Goal: Find specific page/section: Find specific page/section

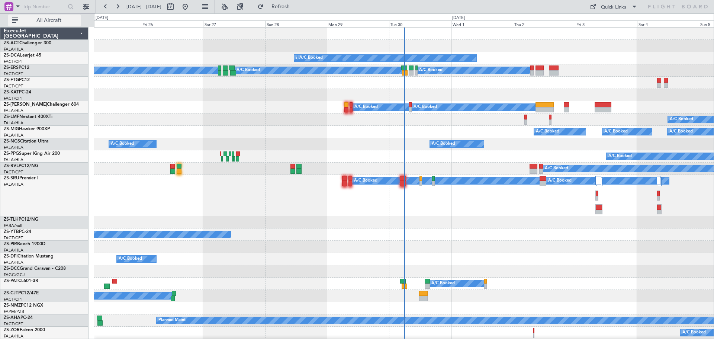
click at [55, 22] on span "All Aircraft" at bounding box center [48, 20] width 59 height 5
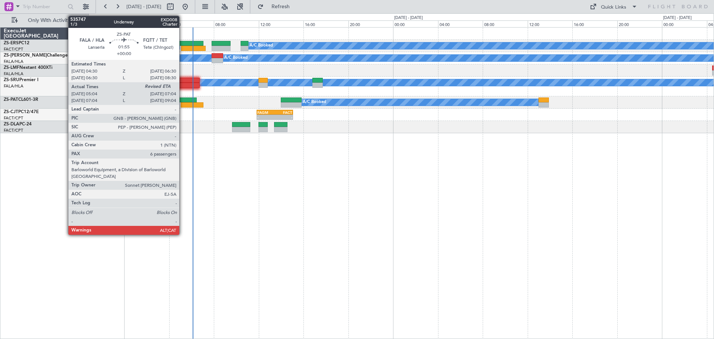
click at [183, 98] on div at bounding box center [185, 99] width 23 height 5
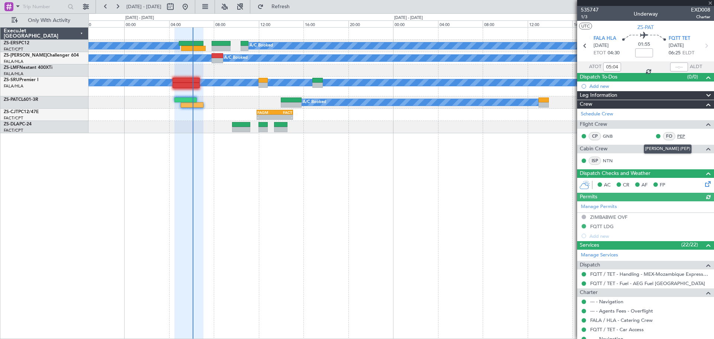
click at [571, 136] on link "PEP" at bounding box center [685, 136] width 17 height 7
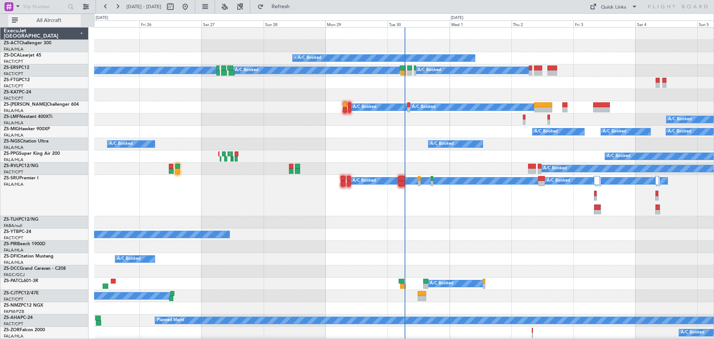
click at [55, 19] on span "All Aircraft" at bounding box center [48, 20] width 59 height 5
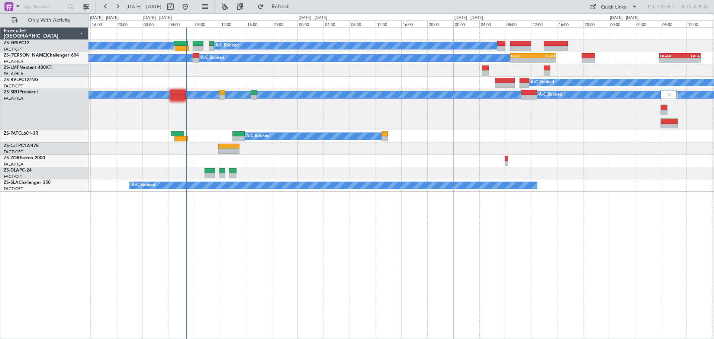
click at [486, 267] on div "A/C Booked A/C Booked A/C Booked A/C Booked A/C Booked A/C Booked - - EGLF 08:5…" at bounding box center [402, 183] width 626 height 312
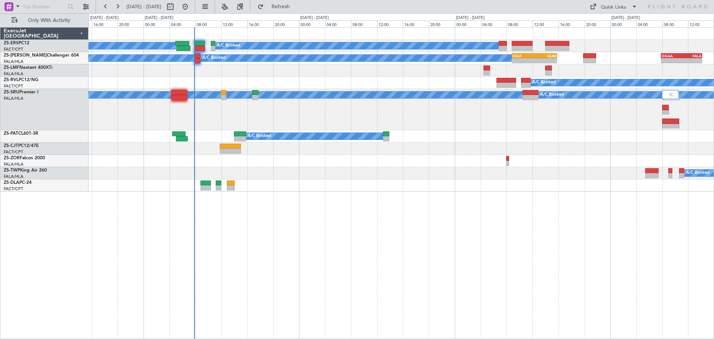
click at [318, 260] on div "A/C Booked A/C Booked A/C Booked A/C Booked A/C Booked A/C Booked - - EGLF 08:5…" at bounding box center [402, 183] width 626 height 312
